Goal: Task Accomplishment & Management: Complete application form

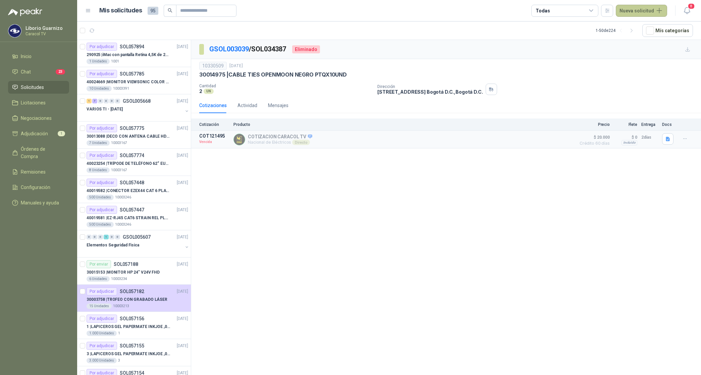
click at [633, 12] on button "Nueva solicitud" at bounding box center [641, 11] width 51 height 12
click at [639, 24] on link "Solicitud" at bounding box center [649, 27] width 57 height 12
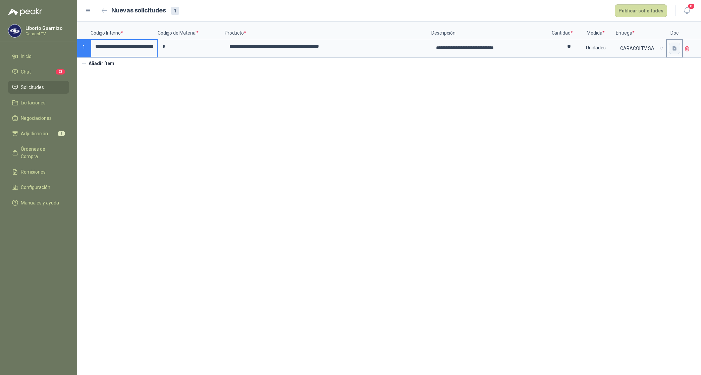
click at [676, 50] on icon "button" at bounding box center [675, 48] width 4 height 4
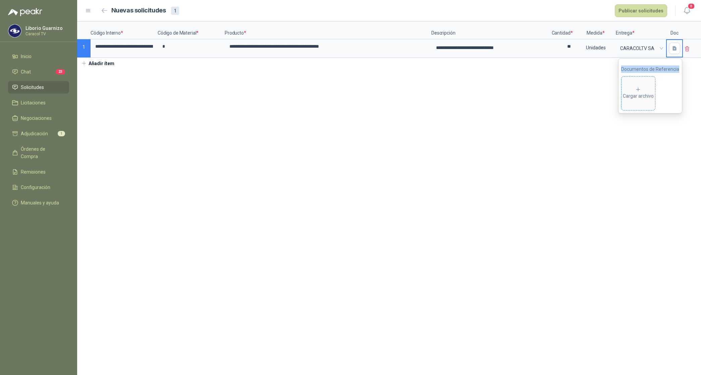
click at [643, 84] on span "Cargar archivo" at bounding box center [639, 94] width 34 height 34
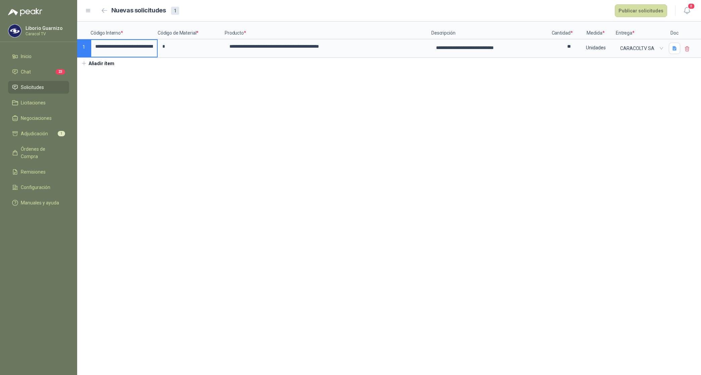
click at [120, 47] on input "**********" at bounding box center [124, 46] width 66 height 13
drag, startPoint x: 113, startPoint y: 46, endPoint x: 153, endPoint y: 42, distance: 40.8
click at [153, 42] on input "**********" at bounding box center [123, 47] width 65 height 14
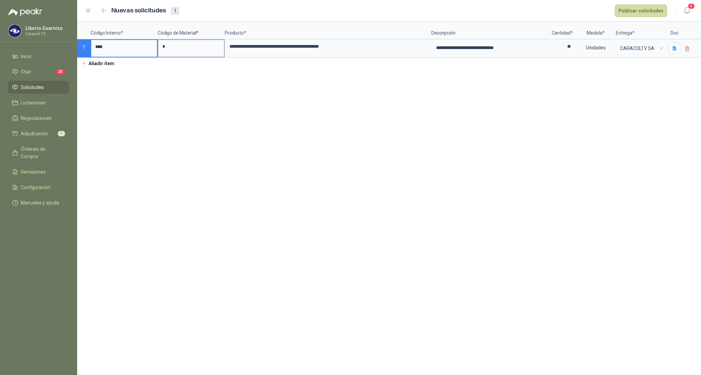
click at [171, 48] on input "*" at bounding box center [191, 46] width 66 height 13
click at [113, 49] on input "***" at bounding box center [123, 47] width 65 height 14
type input "*"
click at [182, 49] on input "*" at bounding box center [191, 46] width 66 height 13
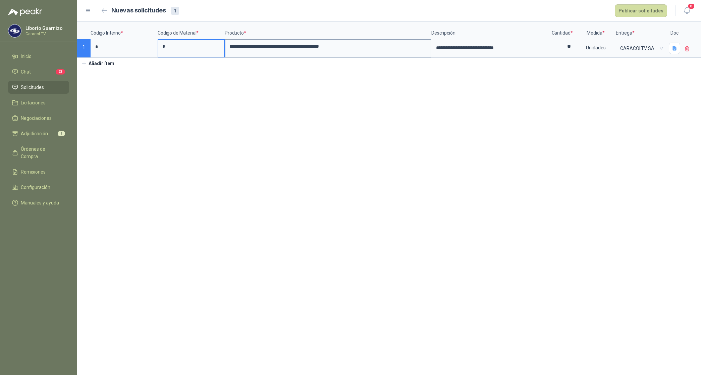
click at [316, 47] on input "**********" at bounding box center [327, 46] width 205 height 13
type input "**********"
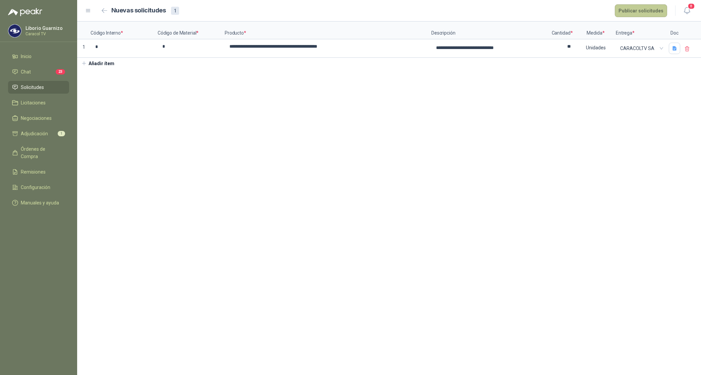
click at [640, 10] on button "Publicar solicitudes" at bounding box center [641, 10] width 52 height 13
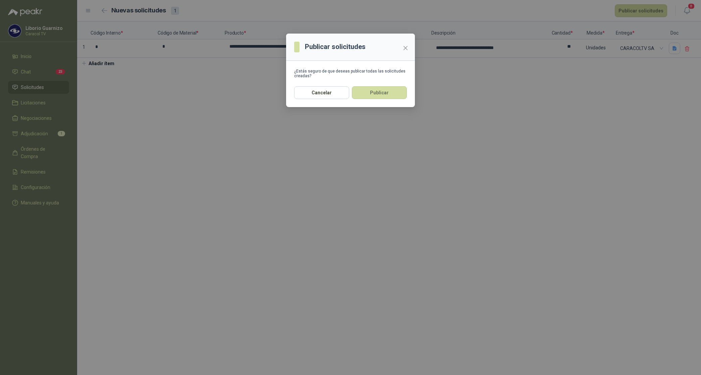
click at [390, 87] on button "Publicar" at bounding box center [379, 92] width 55 height 13
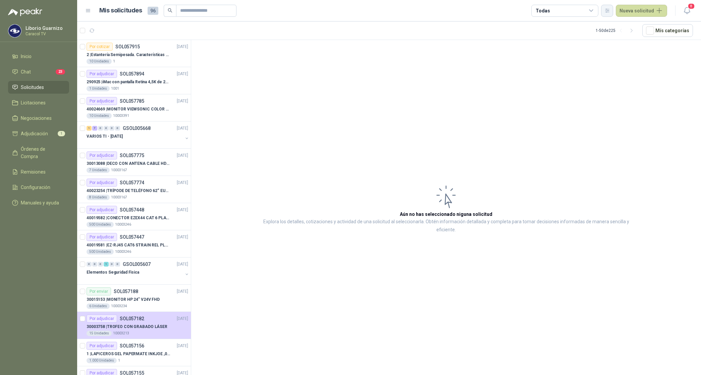
click at [606, 9] on button "button" at bounding box center [607, 11] width 12 height 12
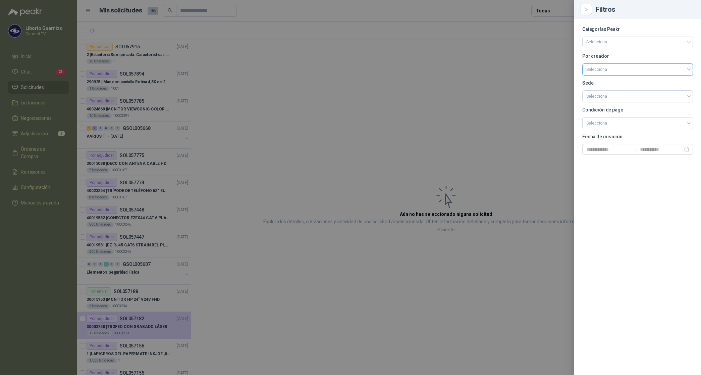
click at [598, 73] on input "search" at bounding box center [638, 69] width 103 height 10
click at [602, 104] on div "[PERSON_NAME]" at bounding box center [638, 104] width 100 height 7
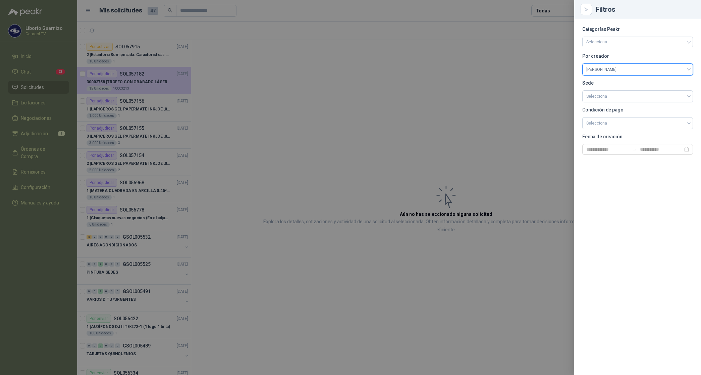
click at [556, 12] on div at bounding box center [350, 187] width 701 height 375
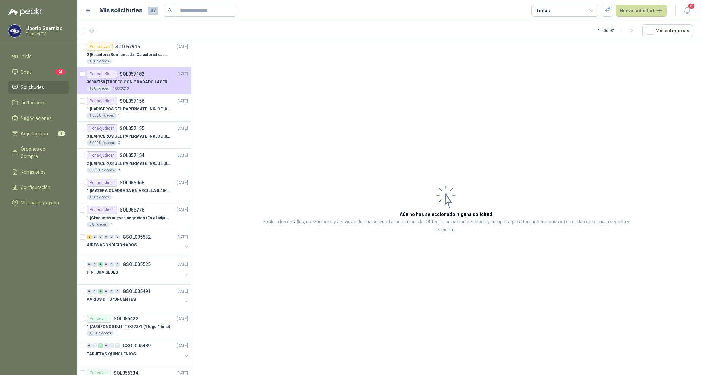
click at [555, 12] on div "Todas" at bounding box center [565, 11] width 67 height 12
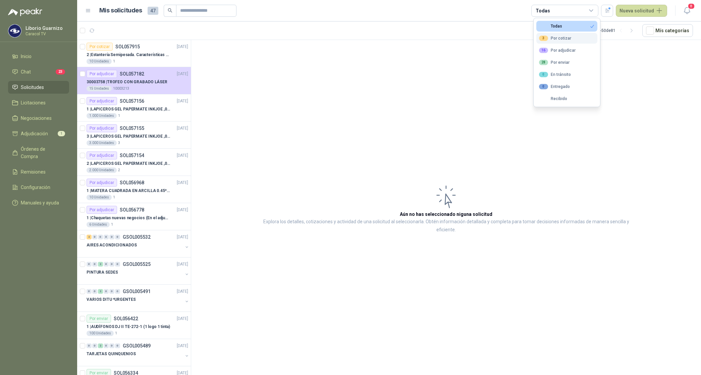
drag, startPoint x: 555, startPoint y: 12, endPoint x: 558, endPoint y: 42, distance: 30.4
click at [557, 40] on div "3 Por cotizar" at bounding box center [555, 38] width 32 height 5
click at [558, 48] on div "16 Por adjudicar" at bounding box center [557, 50] width 37 height 5
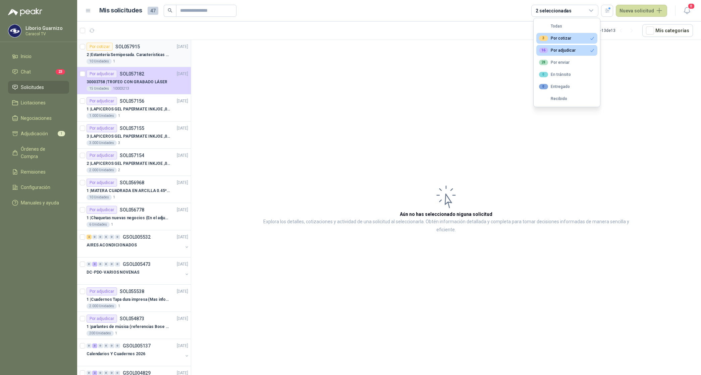
click at [154, 55] on p "2 | Estantería Semipesada. Características en el adjunto" at bounding box center [129, 55] width 84 height 6
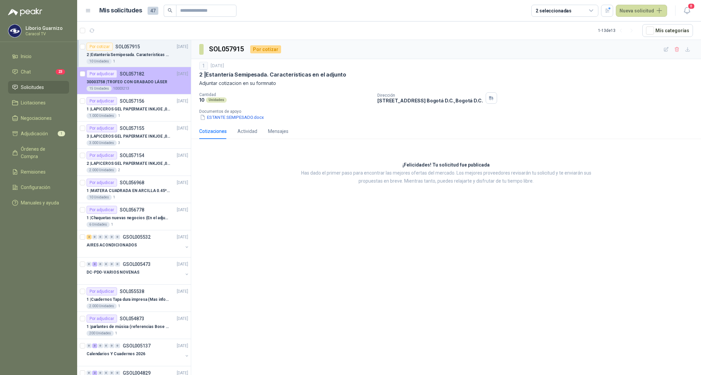
click at [137, 84] on p "30003758 | TROFEO CON GRABADO LÁSER" at bounding box center [127, 82] width 81 height 6
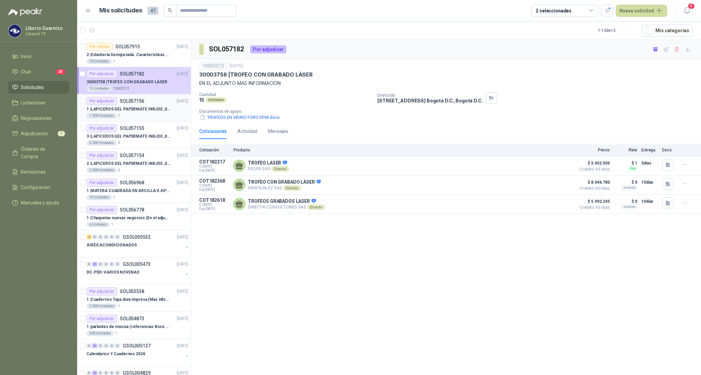
click at [138, 108] on p "1 | LAPICEROS GEL PAPERMATE INKJOE ,07 1 LOGO 1 TINTA" at bounding box center [129, 109] width 84 height 6
